Goal: Navigation & Orientation: Find specific page/section

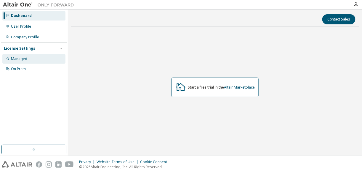
click at [26, 57] on div "Managed" at bounding box center [19, 58] width 16 height 5
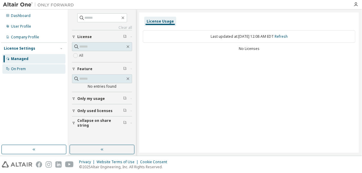
click at [21, 69] on div "On Prem" at bounding box center [18, 68] width 15 height 5
